Goal: Information Seeking & Learning: Learn about a topic

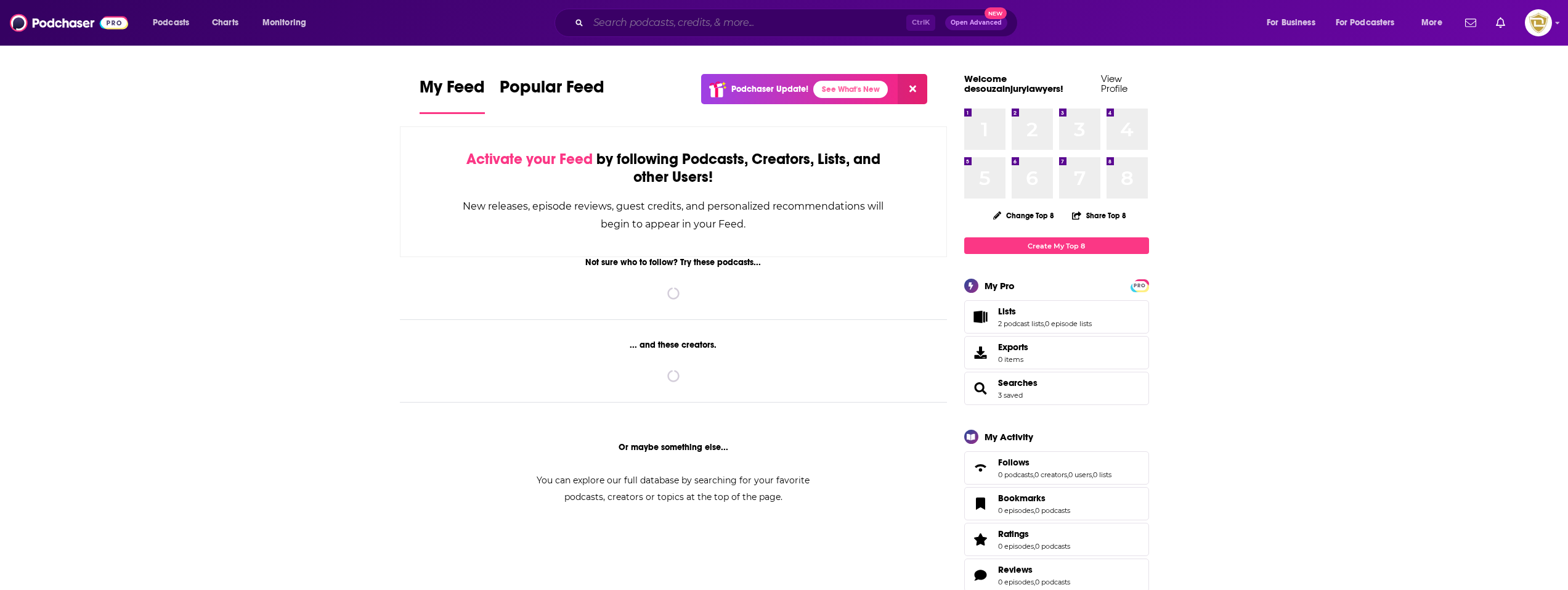
click at [733, 24] on input "Search podcasts, credits, & more..." at bounding box center [747, 22] width 318 height 19
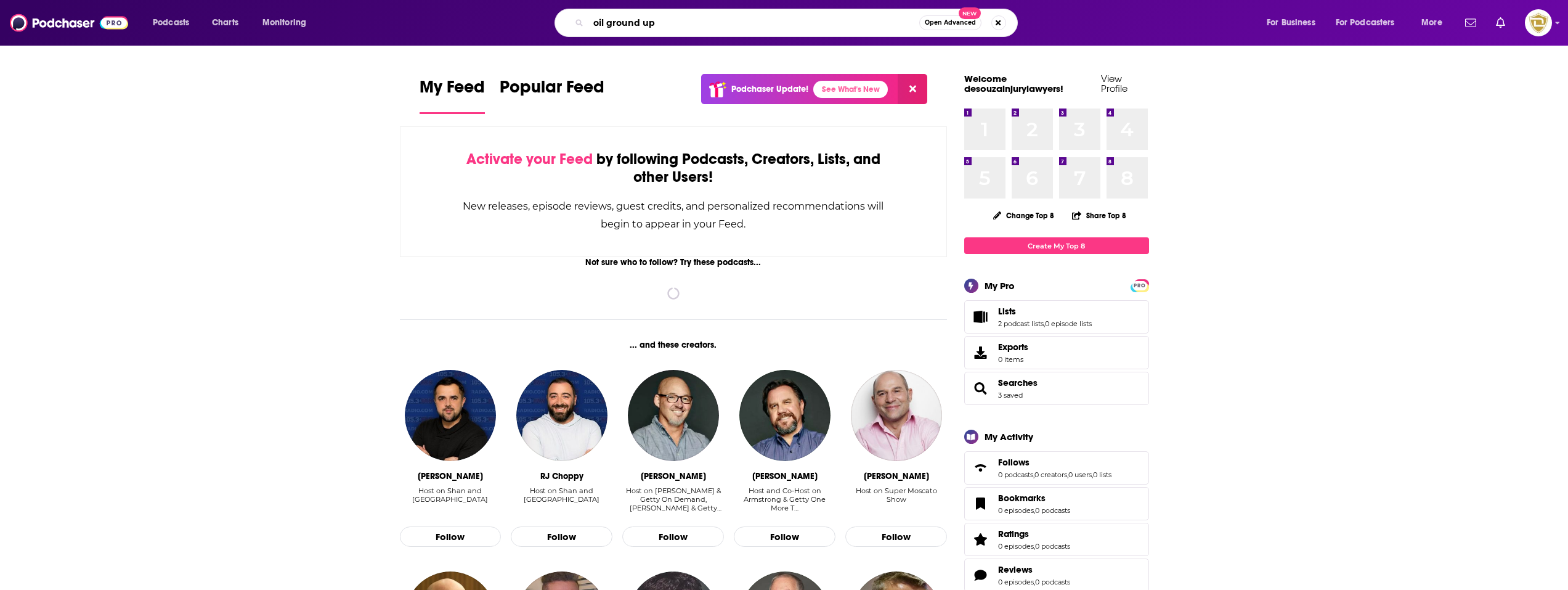
type input "oil ground up"
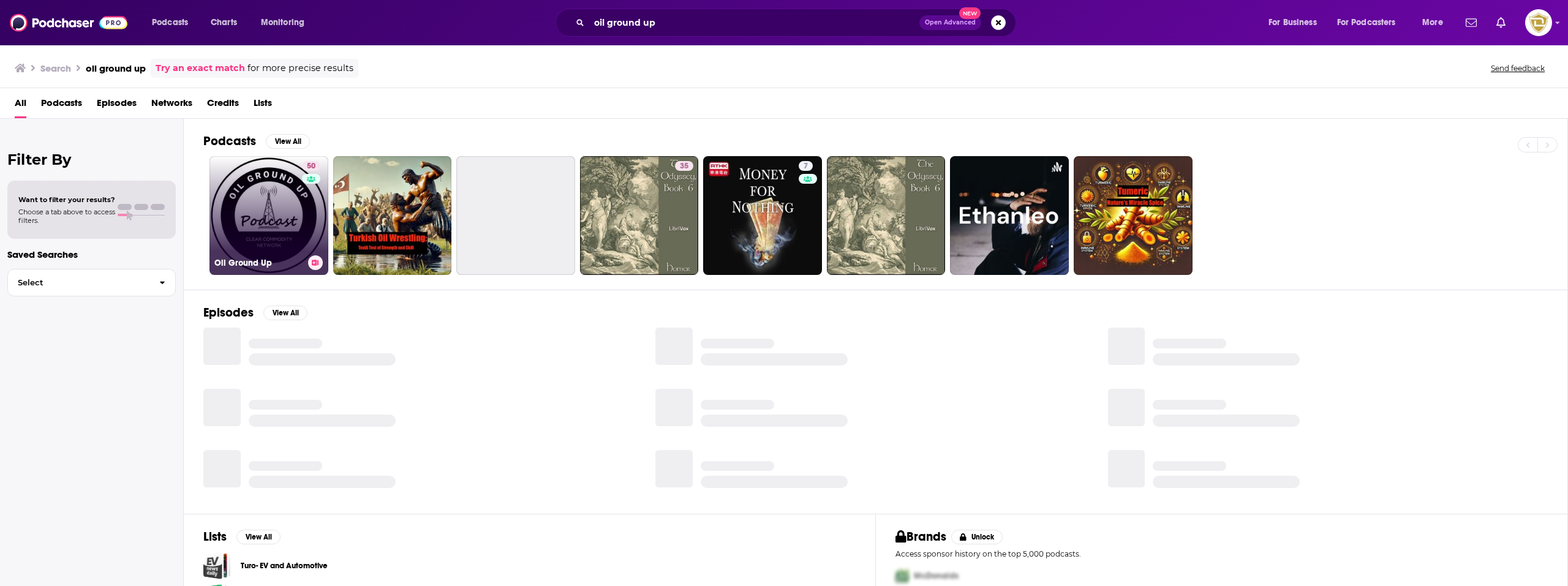
click at [272, 226] on link "50 Oil Ground Up" at bounding box center [268, 215] width 119 height 119
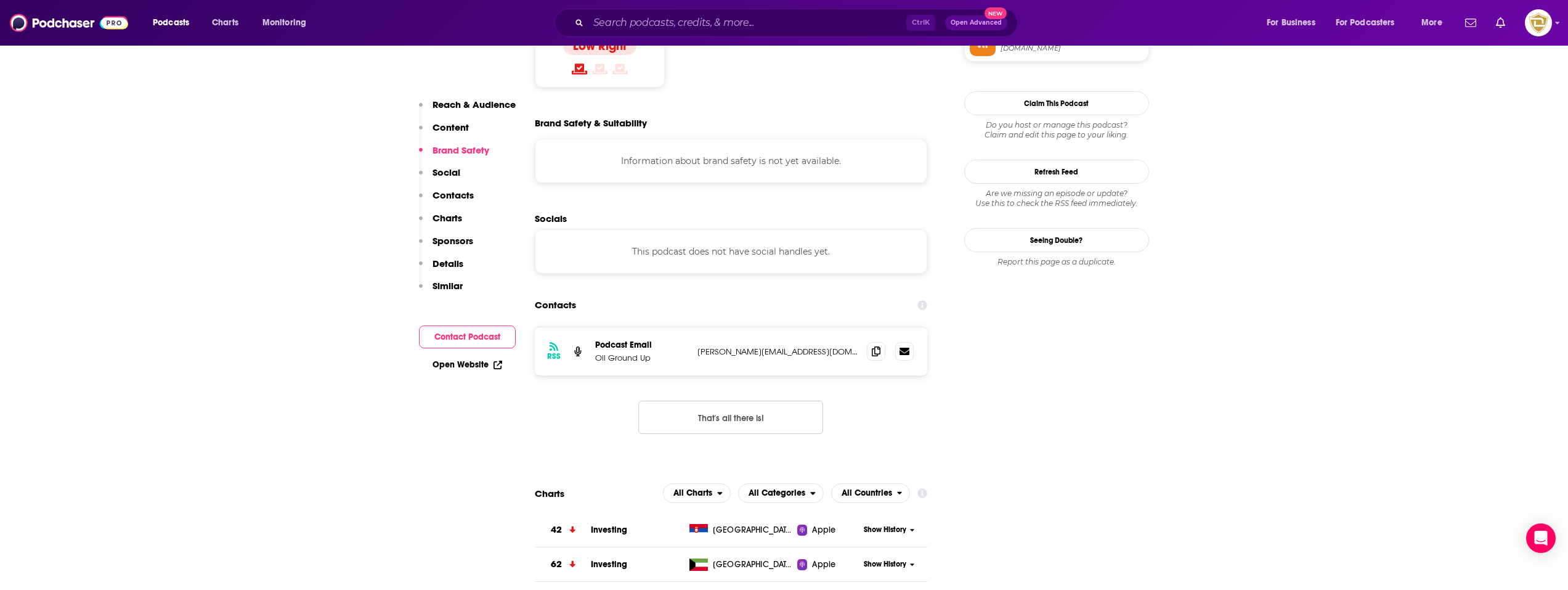
scroll to position [1048, 0]
